Goal: Find specific page/section: Locate a particular part of the current website

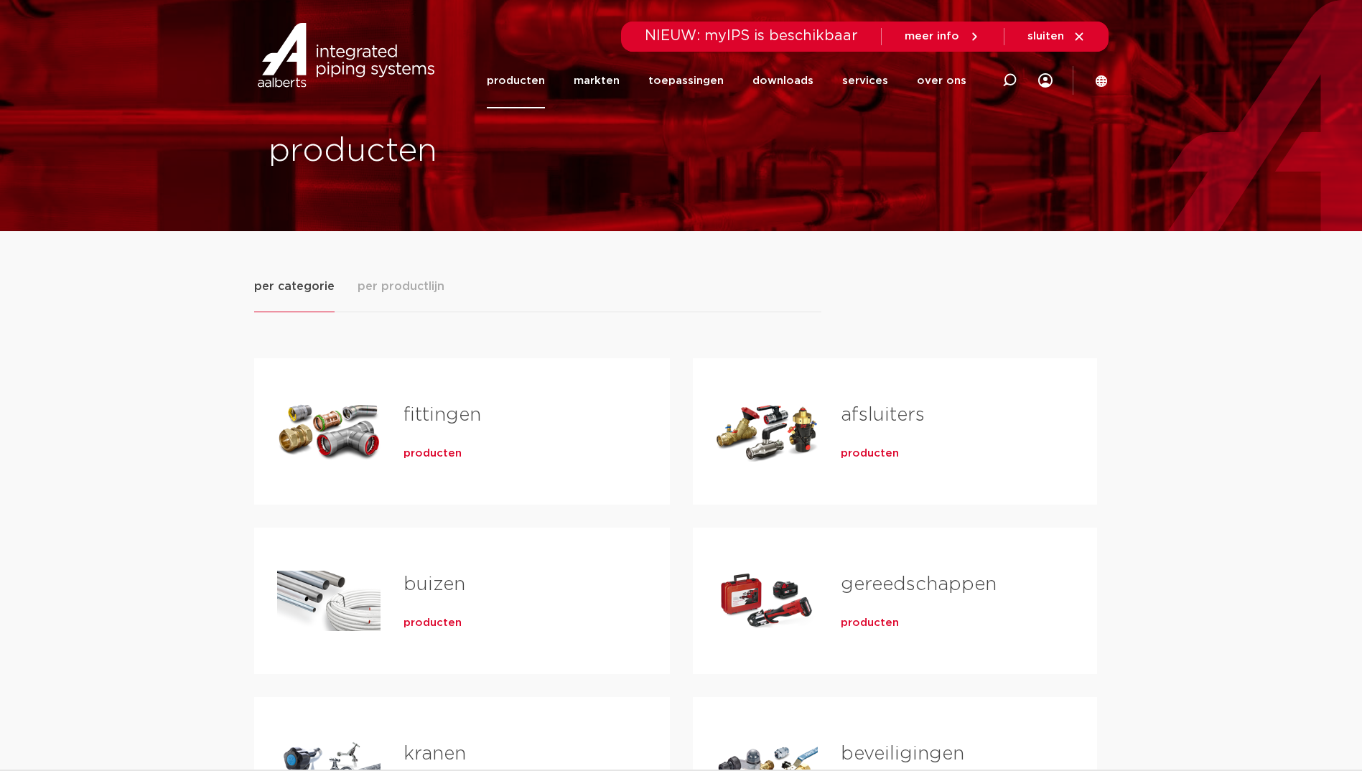
click at [745, 29] on span "NIEUW: myIPS is beschikbaar" at bounding box center [751, 36] width 213 height 14
click at [1006, 75] on icon at bounding box center [1009, 80] width 14 height 14
click at [618, 76] on input "Zoeken" at bounding box center [793, 78] width 452 height 29
type input "2032000100"
click button "Zoeken" at bounding box center [0, 0] width 0 height 0
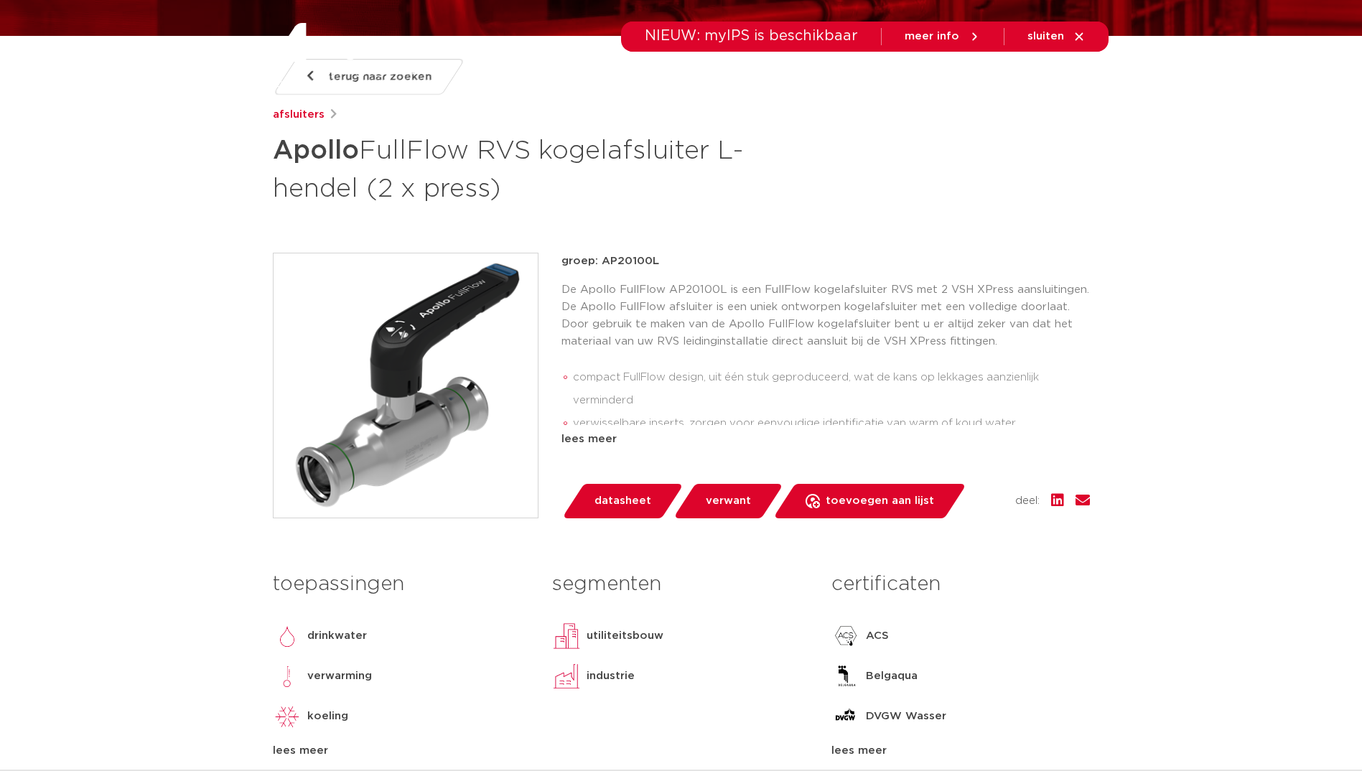
scroll to position [359, 0]
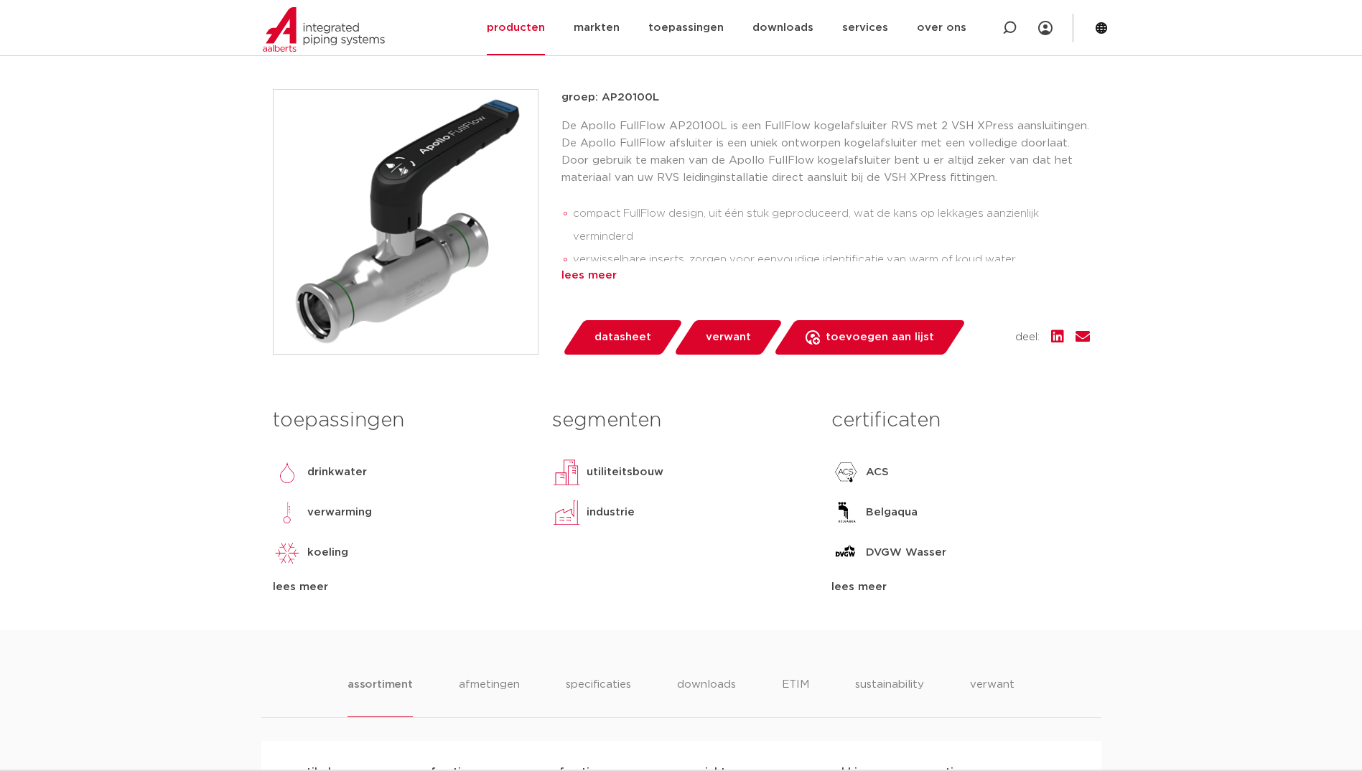
click at [573, 275] on div "lees meer" at bounding box center [826, 275] width 528 height 17
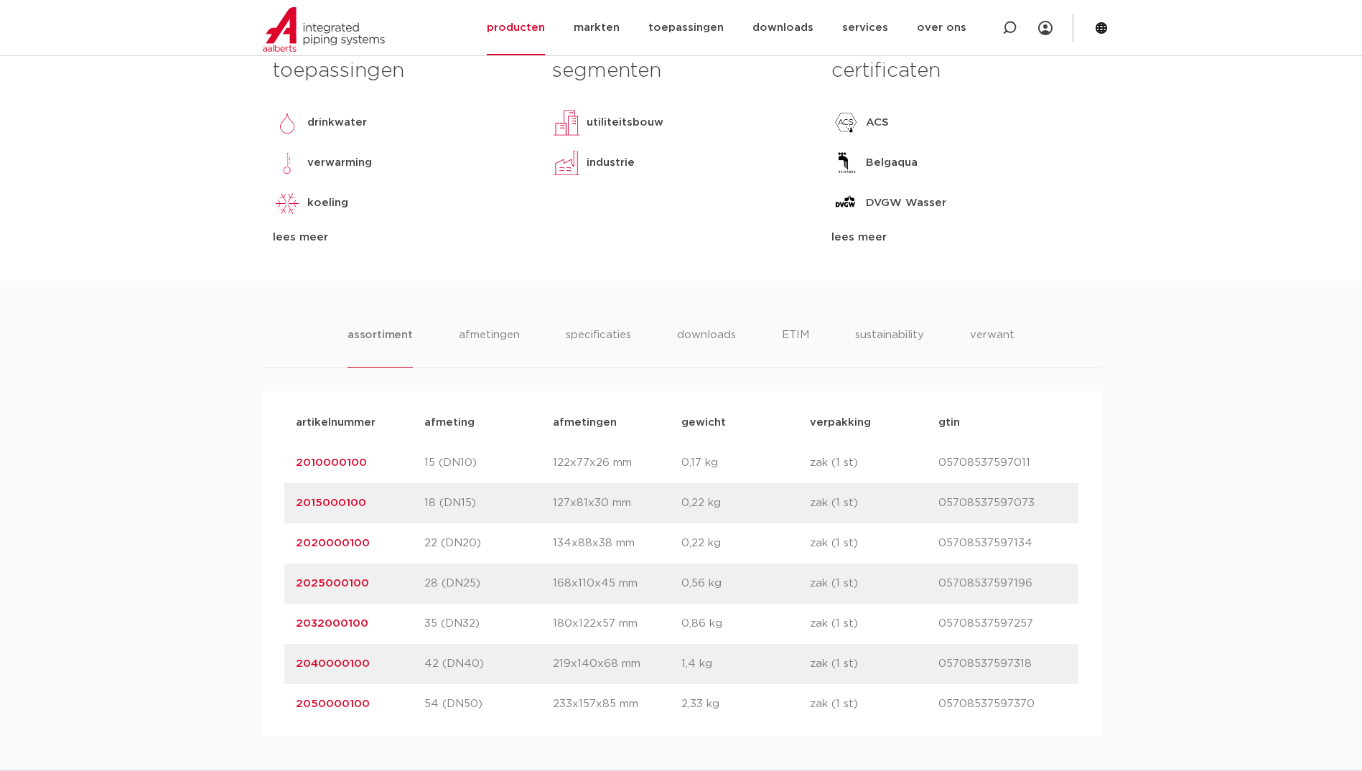
scroll to position [862, 0]
